Goal: Information Seeking & Learning: Find specific page/section

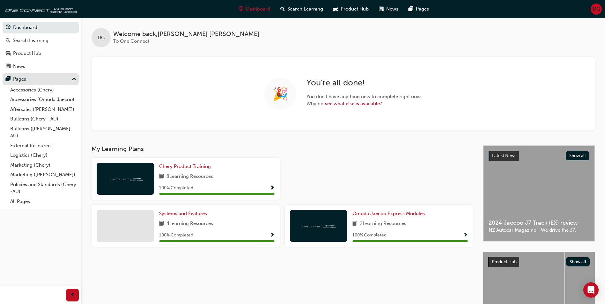
click at [28, 78] on div "Pages" at bounding box center [41, 79] width 70 height 8
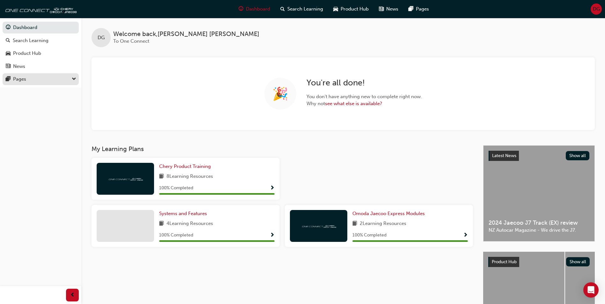
click at [23, 78] on div "Pages" at bounding box center [19, 79] width 13 height 7
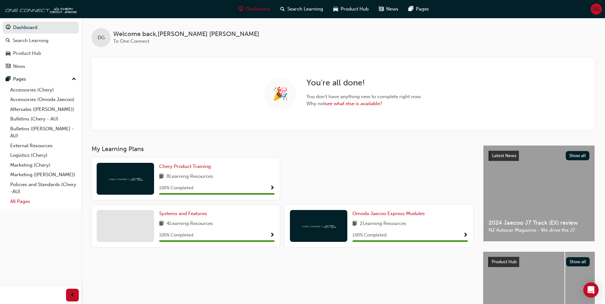
click at [23, 204] on link "All Pages" at bounding box center [43, 202] width 71 height 10
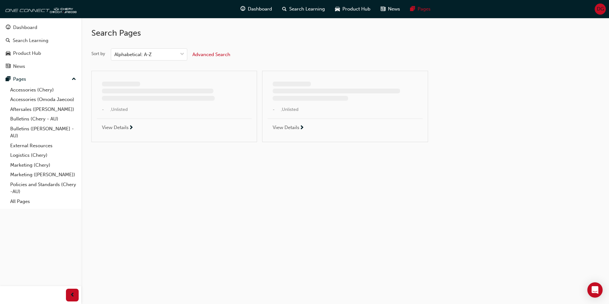
click at [222, 53] on span "Advanced Search" at bounding box center [212, 55] width 38 height 6
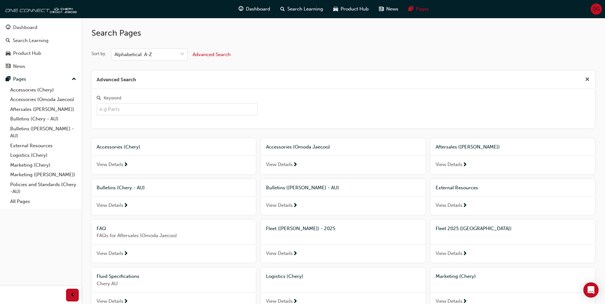
click at [172, 110] on input "Keyword" at bounding box center [177, 109] width 161 height 12
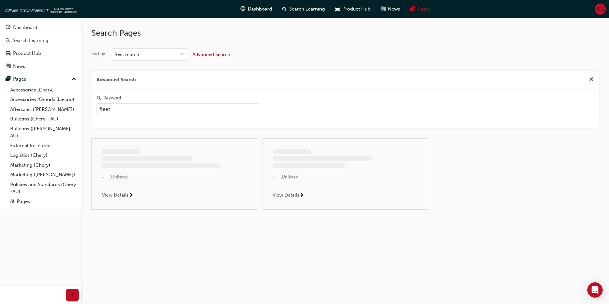
type input "fleet"
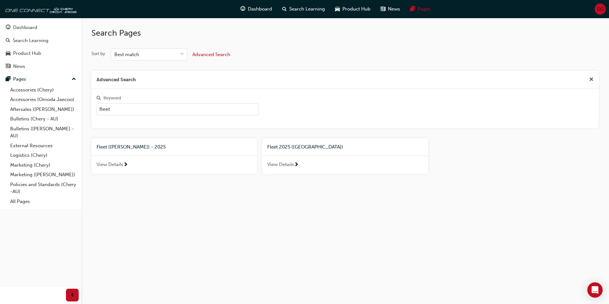
click at [183, 152] on div "Fleet ([PERSON_NAME]) - 2025" at bounding box center [174, 147] width 166 height 18
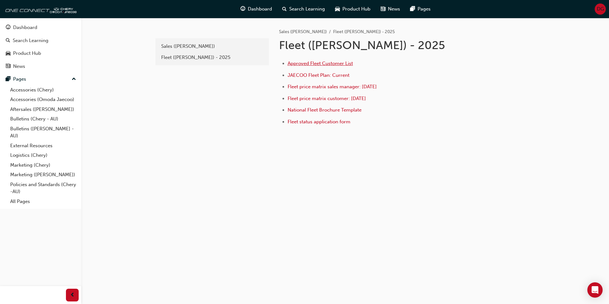
click at [346, 65] on span "Approved Fleet Customer List" at bounding box center [320, 64] width 65 height 6
click at [347, 98] on span "Fleet price matrix customer: [DATE]" at bounding box center [327, 99] width 78 height 6
